Goal: Task Accomplishment & Management: Manage account settings

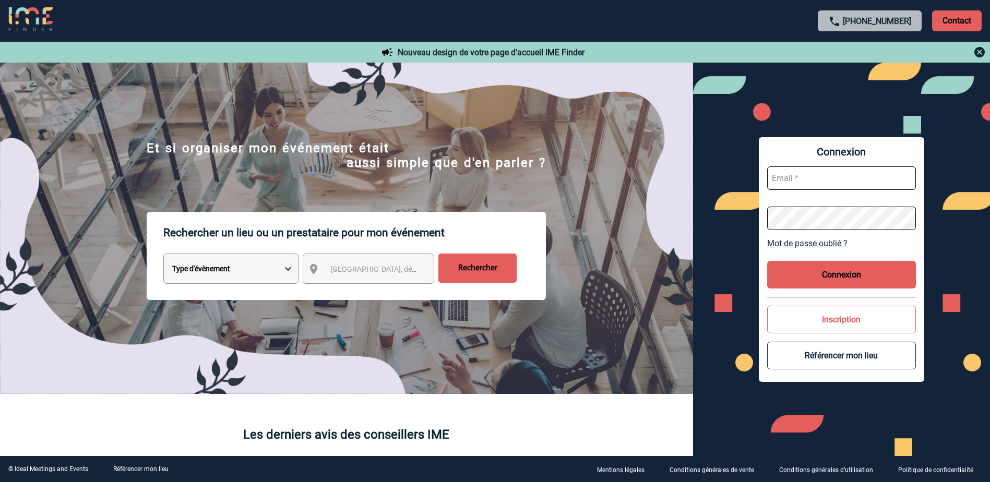
click at [818, 180] on input "text" at bounding box center [841, 178] width 149 height 23
type input "Eva.LOPEZ@sanofi.com"
click at [822, 267] on button "Connexion" at bounding box center [841, 275] width 149 height 28
click at [759, 226] on div "Connexion Eva.LOPEZ@sanofi.com Mot de passe oublié ? Connexion Inscription Réfé…" at bounding box center [841, 259] width 165 height 245
click at [832, 279] on button "Connexion" at bounding box center [841, 275] width 149 height 28
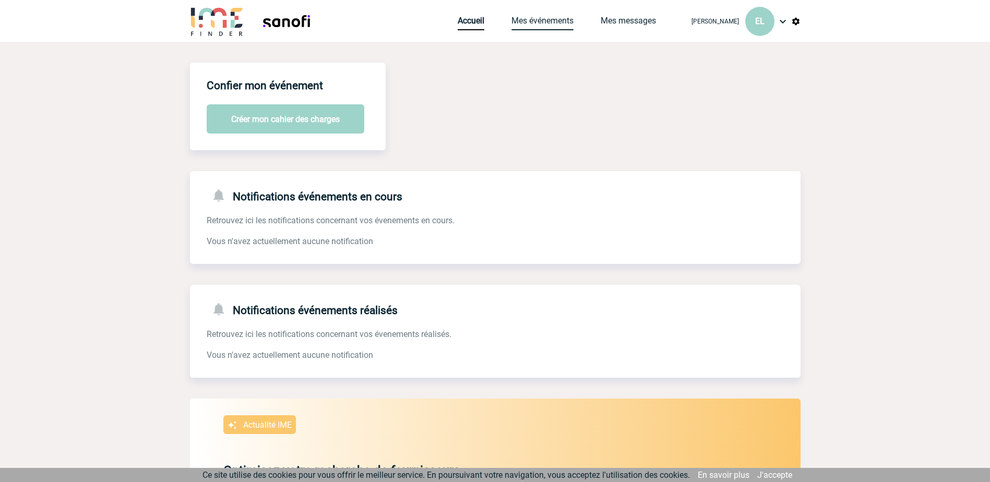
click at [564, 21] on link "Mes événements" at bounding box center [543, 23] width 62 height 15
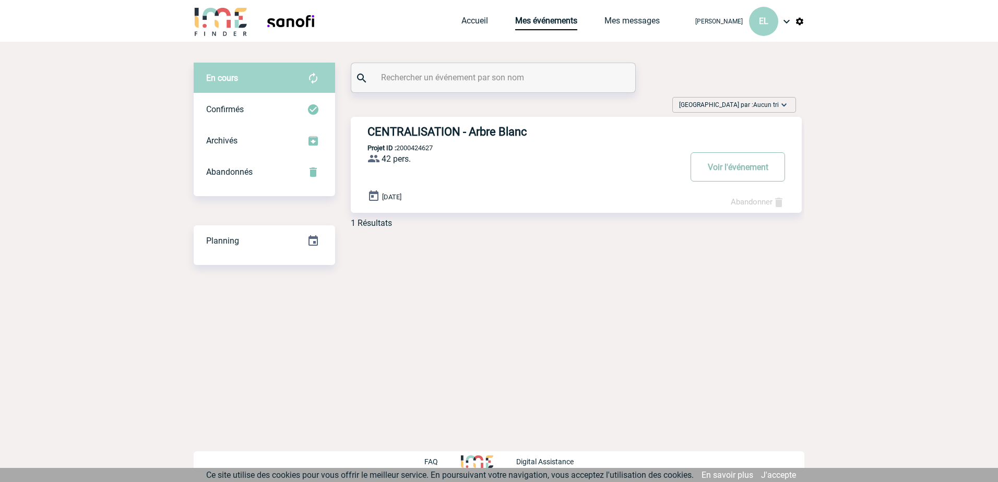
click at [736, 167] on button "Voir l'événement" at bounding box center [738, 166] width 94 height 29
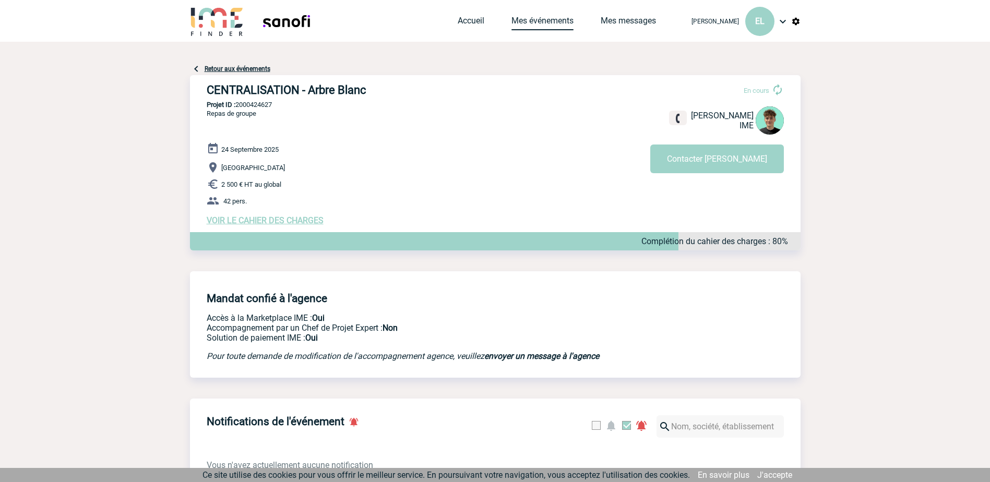
click at [546, 22] on link "Mes événements" at bounding box center [543, 23] width 62 height 15
click at [484, 26] on link "Accueil" at bounding box center [471, 23] width 27 height 15
